Goal: Information Seeking & Learning: Check status

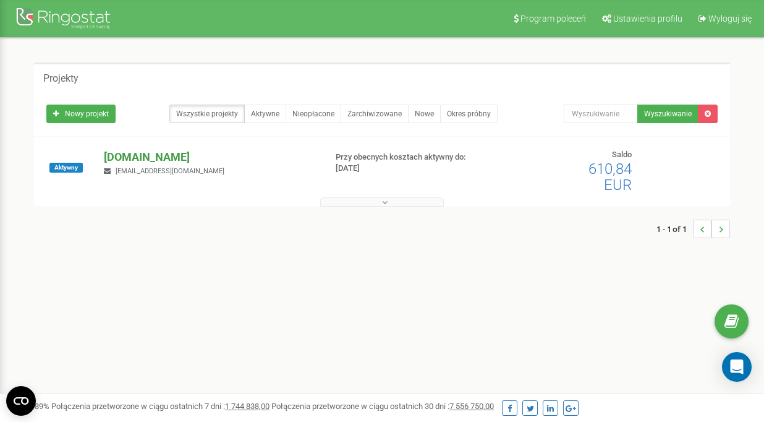
click at [144, 149] on p "[DOMAIN_NAME]" at bounding box center [209, 157] width 211 height 16
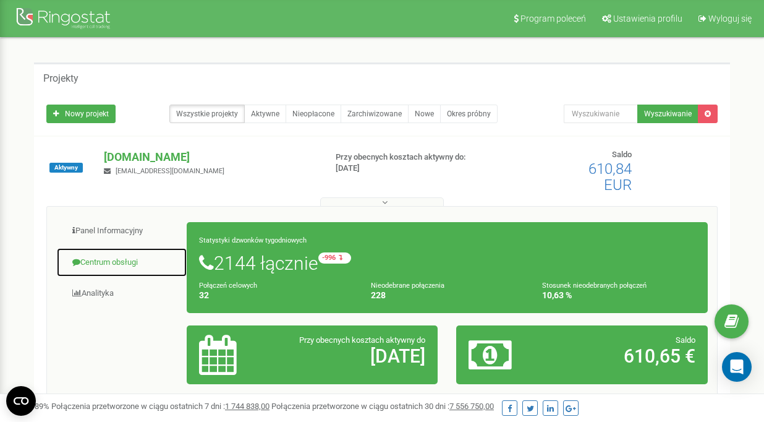
click at [121, 254] on link "Centrum obsługi" at bounding box center [121, 262] width 131 height 30
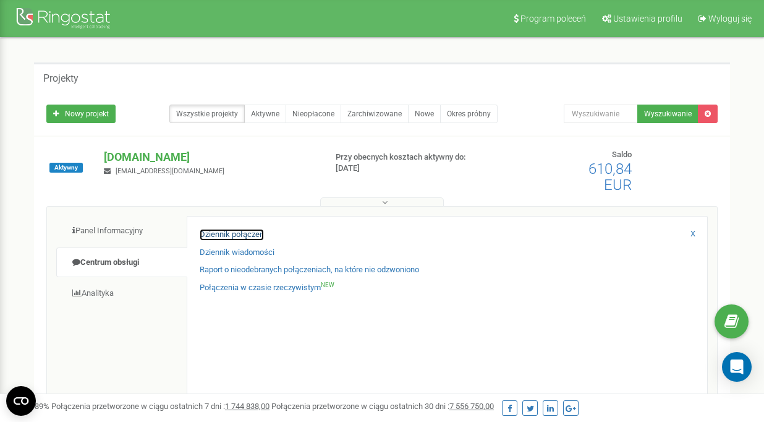
click at [235, 231] on link "Dziennik połączeń" at bounding box center [232, 235] width 64 height 12
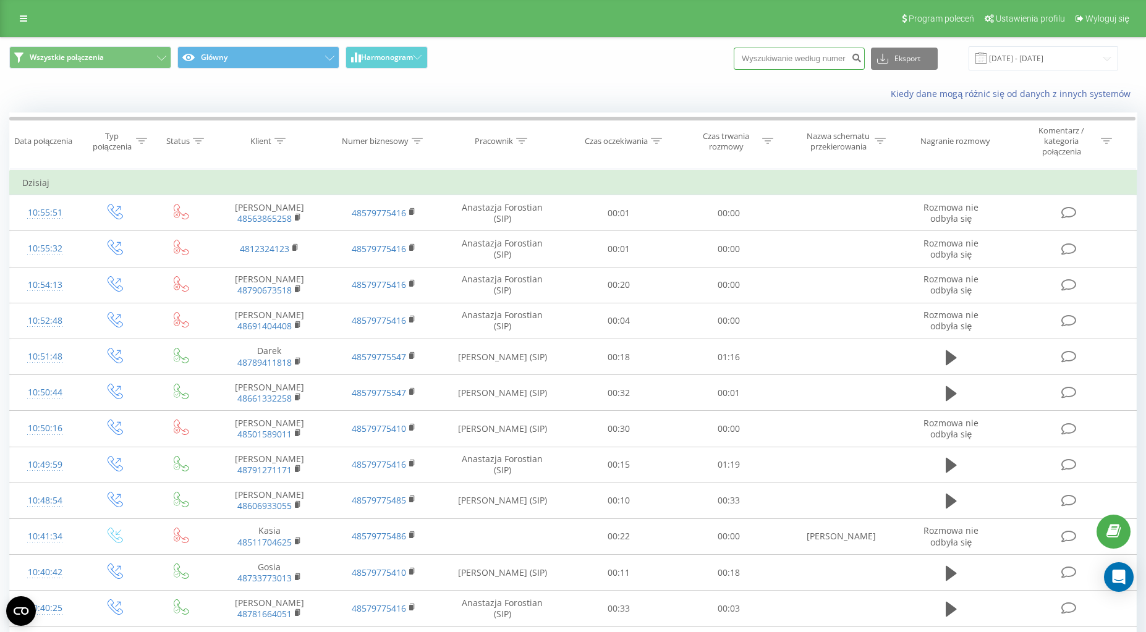
click at [783, 48] on input at bounding box center [799, 59] width 131 height 22
paste input "+48513163442"
drag, startPoint x: 765, startPoint y: 62, endPoint x: 744, endPoint y: 62, distance: 20.4
click at [744, 62] on div "Wszystkie połączenia Główny Harmonogram +48513163442 Eksport .csv .xls .xlsx 20…" at bounding box center [573, 58] width 1128 height 24
type input "48513163442"
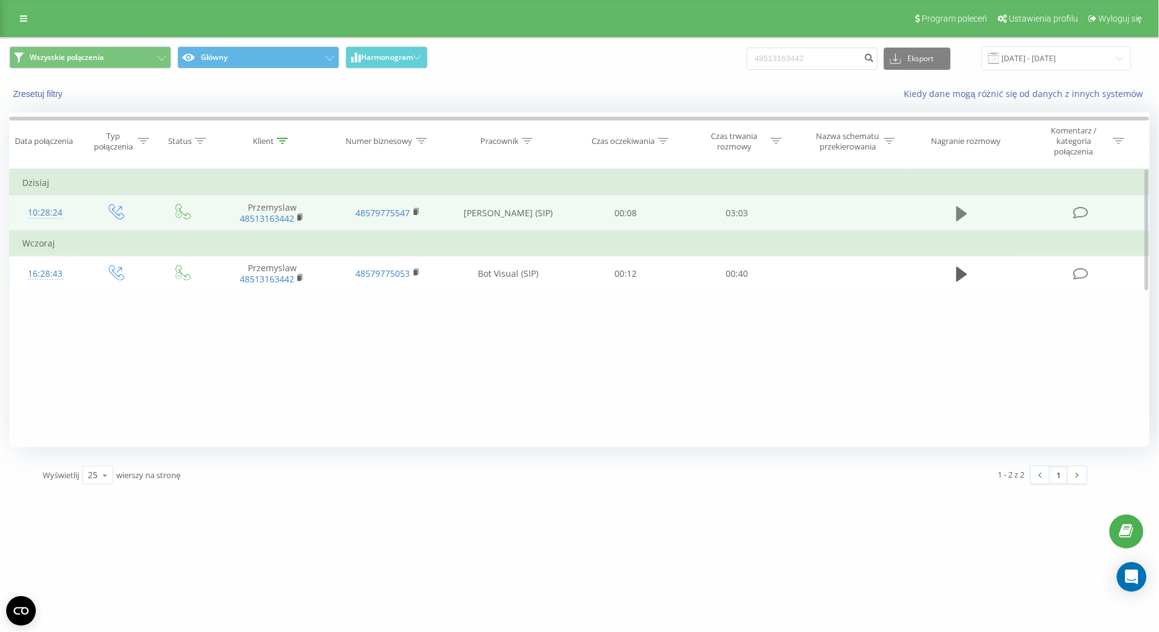
click at [969, 207] on button at bounding box center [962, 214] width 19 height 19
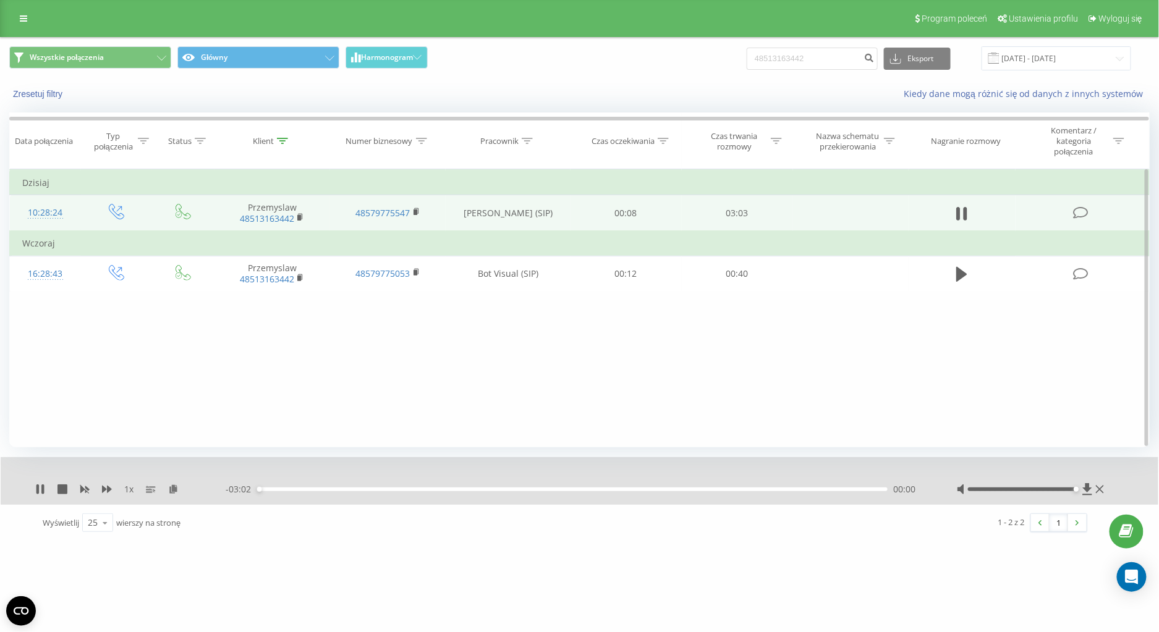
drag, startPoint x: 1023, startPoint y: 491, endPoint x: 1081, endPoint y: 489, distance: 57.5
click at [1081, 489] on div at bounding box center [1032, 489] width 150 height 12
click at [104, 489] on icon at bounding box center [107, 489] width 10 height 7
